Goal: Task Accomplishment & Management: Complete application form

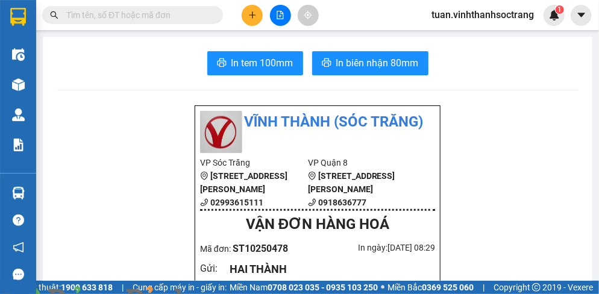
click at [253, 20] on button at bounding box center [252, 15] width 21 height 21
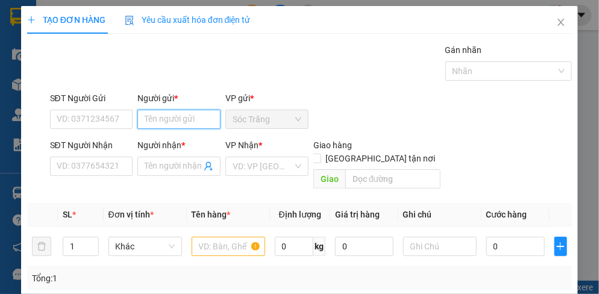
click at [183, 115] on input "Người gửi *" at bounding box center [178, 119] width 83 height 19
type input "MINH"
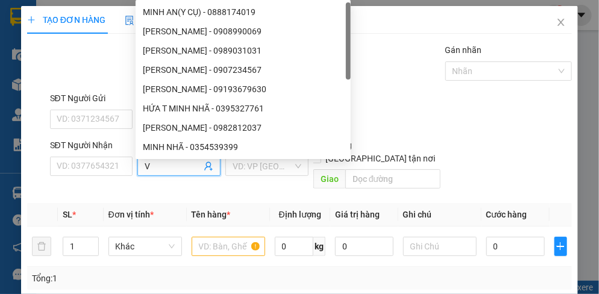
type input "V2"
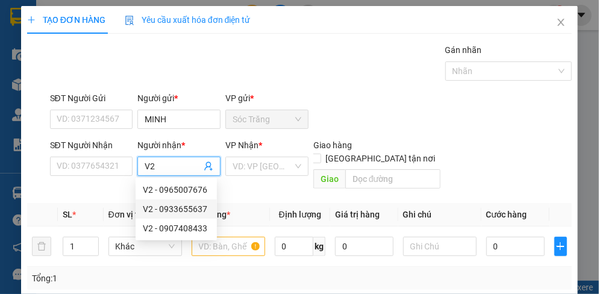
click at [164, 212] on div "V2 - 0933655637" at bounding box center [176, 208] width 67 height 13
type input "0933655637"
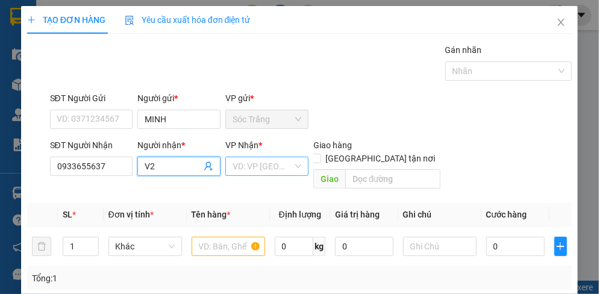
type input "V2"
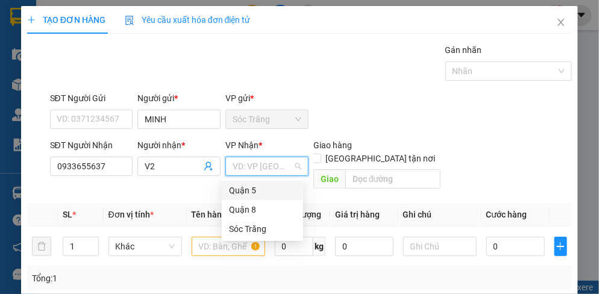
drag, startPoint x: 246, startPoint y: 167, endPoint x: 253, endPoint y: 197, distance: 30.3
click at [246, 167] on input "search" at bounding box center [263, 166] width 60 height 18
drag, startPoint x: 254, startPoint y: 225, endPoint x: 251, endPoint y: 210, distance: 15.4
click at [251, 210] on div "Quận 5 Quận 8 Sóc Trăng" at bounding box center [262, 210] width 81 height 58
click at [249, 207] on div "Quận 8" at bounding box center [262, 209] width 67 height 13
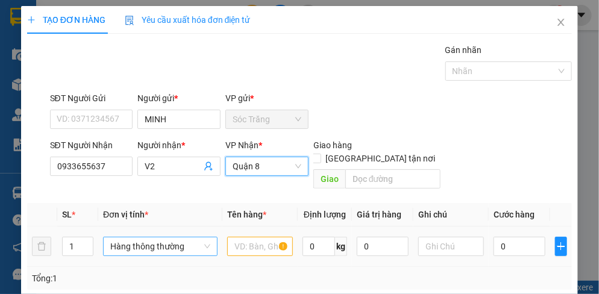
click at [133, 237] on span "Hàng thông thường" at bounding box center [160, 246] width 100 height 18
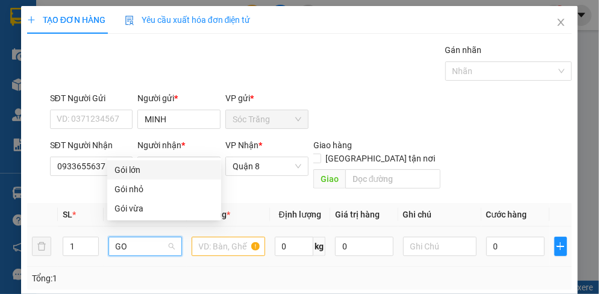
type input "GOI"
click at [145, 192] on div "Gói nhỏ" at bounding box center [163, 189] width 99 height 13
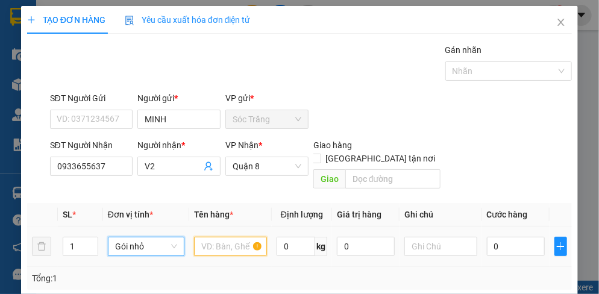
click at [207, 237] on input "text" at bounding box center [230, 246] width 73 height 19
type input "Q ÁO"
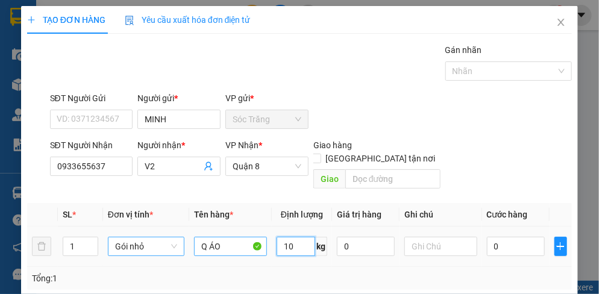
type input "1"
type input "30"
type input "1 GÓI"
type input "3"
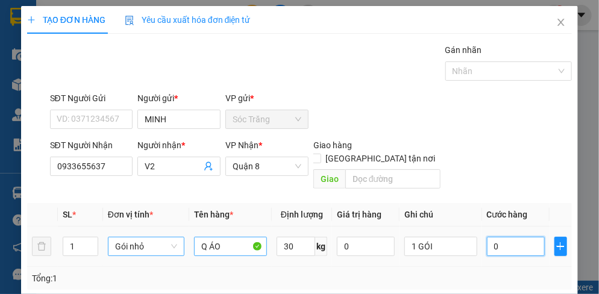
type input "3"
type input "30"
type input "300"
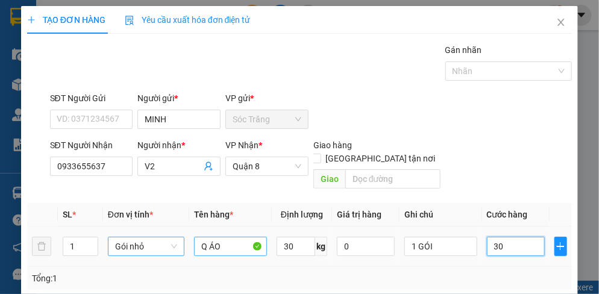
type input "300"
type input "3.000"
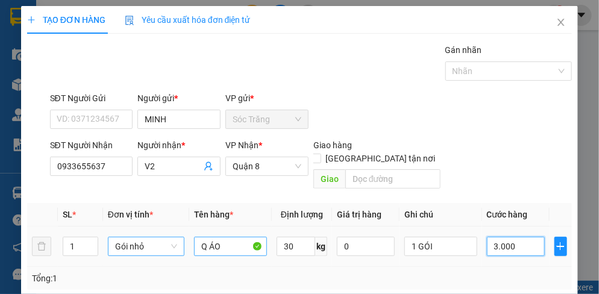
type input "30.000"
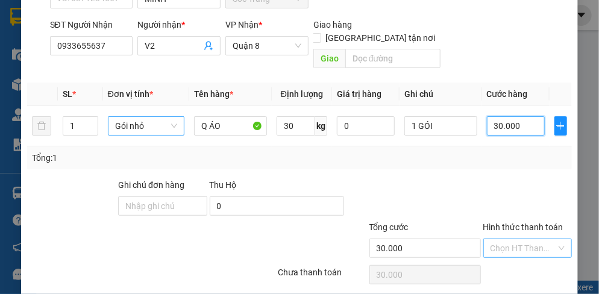
click at [516, 239] on div "Chọn HT Thanh Toán" at bounding box center [527, 248] width 89 height 19
type input "30.000"
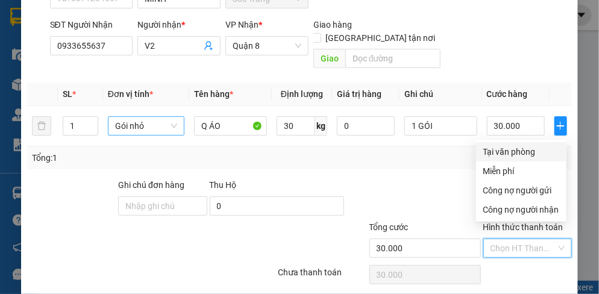
click at [525, 151] on div "Tổng: 1" at bounding box center [299, 157] width 535 height 13
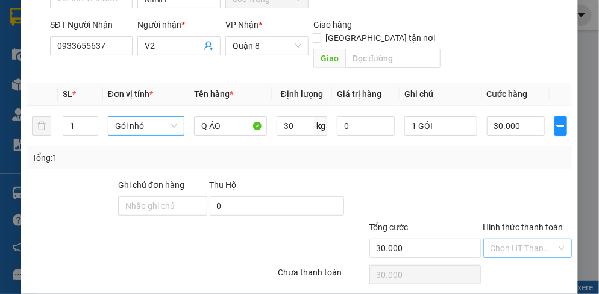
click at [522, 239] on input "Hình thức thanh toán" at bounding box center [523, 248] width 66 height 18
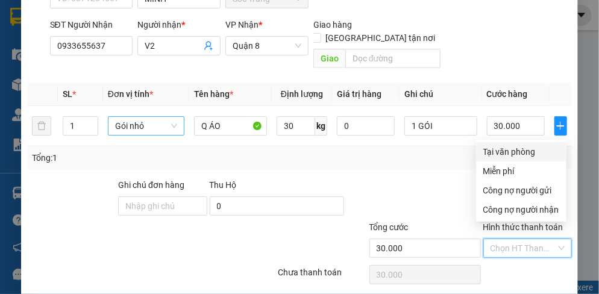
click at [524, 158] on div "Tại văn phòng" at bounding box center [521, 151] width 76 height 13
type input "0"
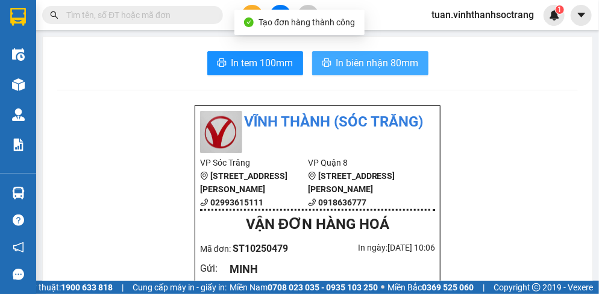
click at [389, 66] on span "In biên nhận 80mm" at bounding box center [377, 62] width 83 height 15
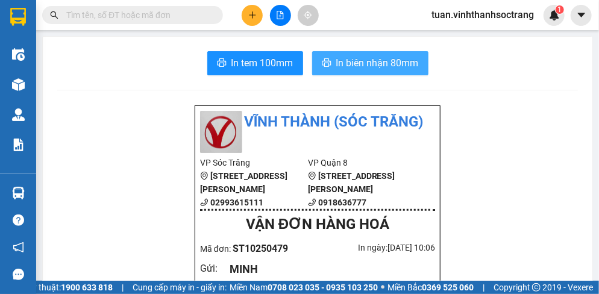
drag, startPoint x: 377, startPoint y: 67, endPoint x: 387, endPoint y: 112, distance: 46.3
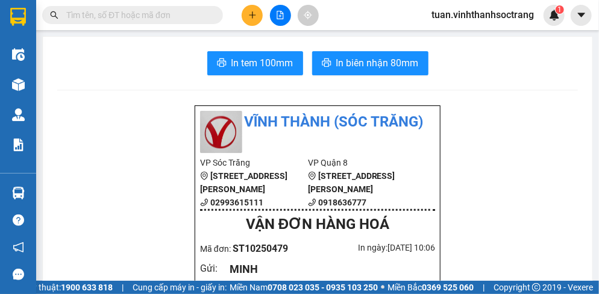
click at [376, 67] on span "In biên nhận 80mm" at bounding box center [377, 62] width 83 height 15
